Goal: Task Accomplishment & Management: Use online tool/utility

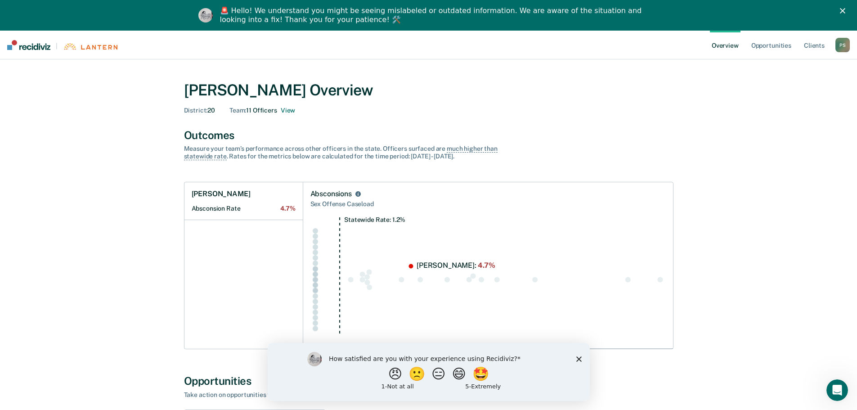
click at [577, 357] on polygon "Close survey" at bounding box center [578, 358] width 5 height 5
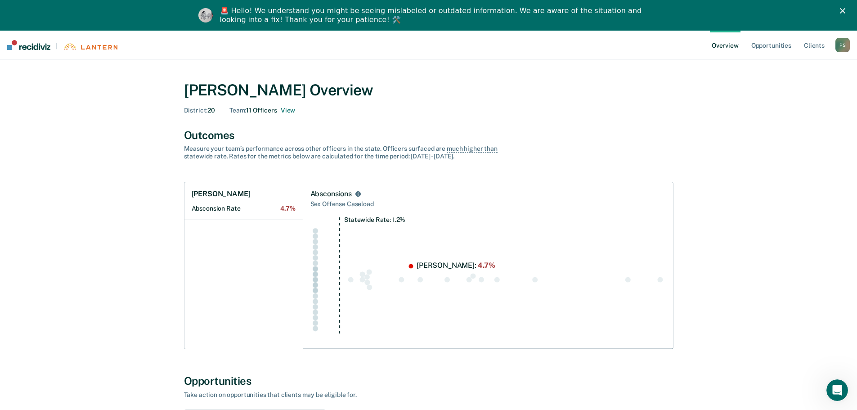
click at [845, 9] on icon "Close" at bounding box center [841, 10] width 5 height 5
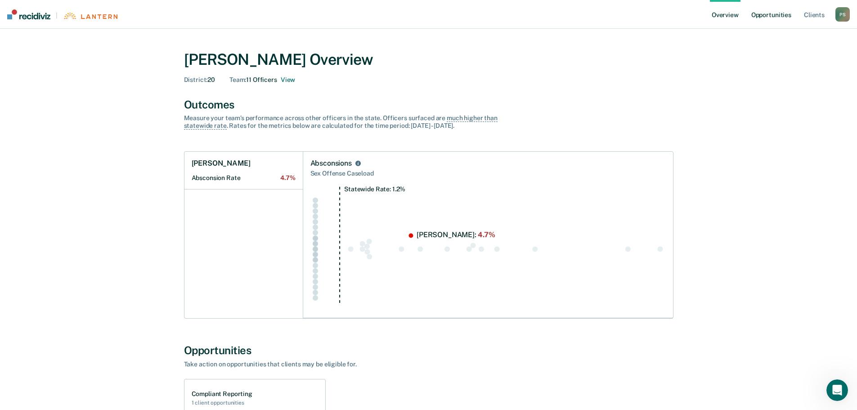
click at [767, 15] on link "Opportunities" at bounding box center [771, 14] width 44 height 29
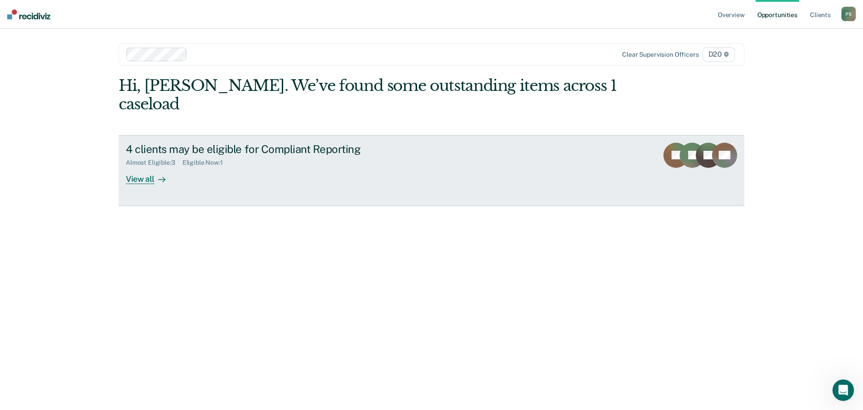
click at [143, 166] on div "View all" at bounding box center [151, 175] width 50 height 18
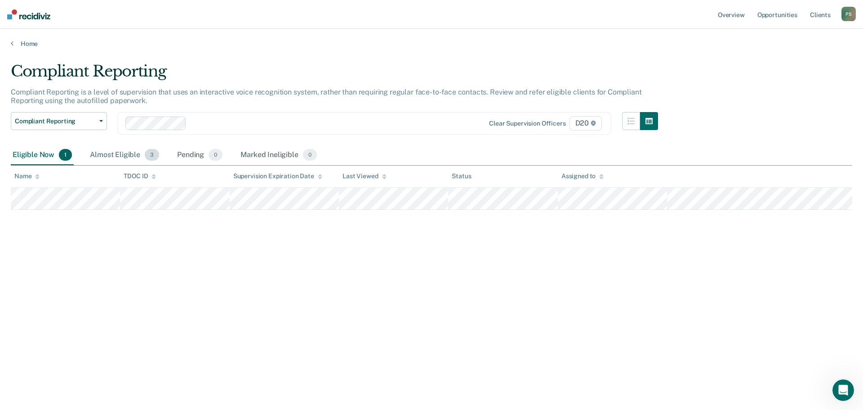
click at [116, 158] on div "Almost Eligible 3" at bounding box center [124, 155] width 73 height 20
